Goal: Task Accomplishment & Management: Manage account settings

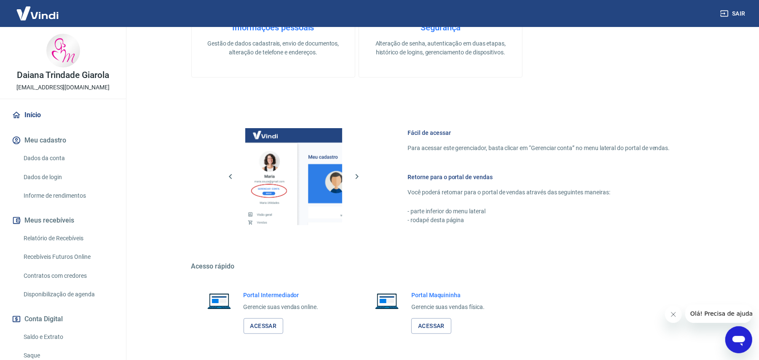
scroll to position [297, 0]
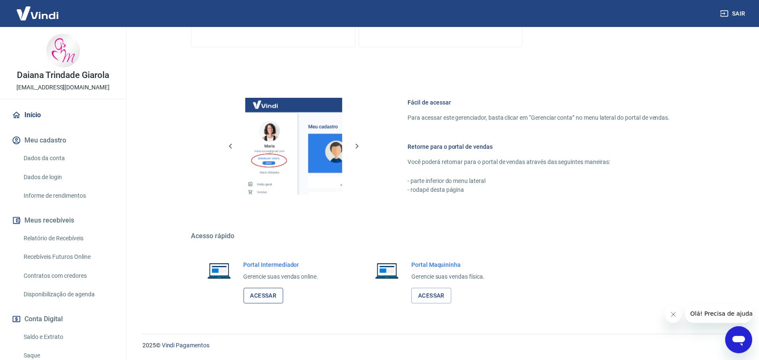
click at [270, 294] on link "Acessar" at bounding box center [264, 296] width 40 height 16
